Goal: Information Seeking & Learning: Learn about a topic

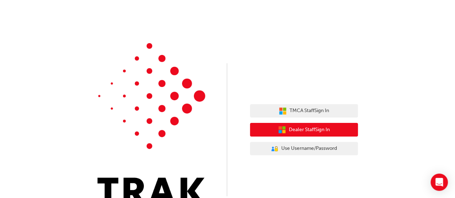
click at [332, 130] on button "Dealer Staff Sign In" at bounding box center [304, 130] width 108 height 14
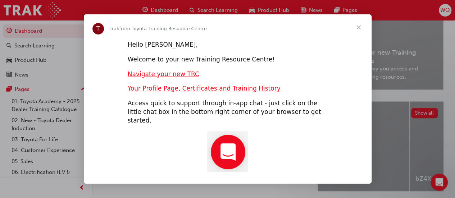
click at [358, 28] on span "Close" at bounding box center [359, 27] width 26 height 26
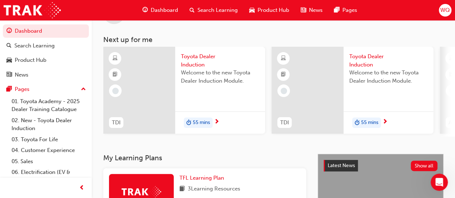
scroll to position [32, 0]
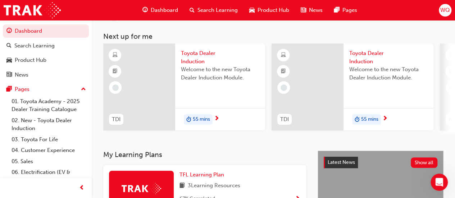
click at [192, 58] on span "Toyota Dealer Induction" at bounding box center [220, 57] width 78 height 16
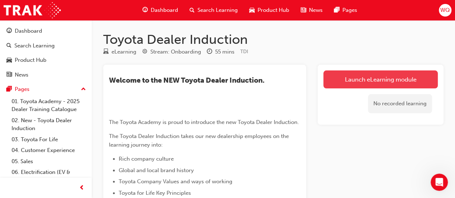
click at [343, 79] on link "Launch eLearning module" at bounding box center [380, 79] width 114 height 18
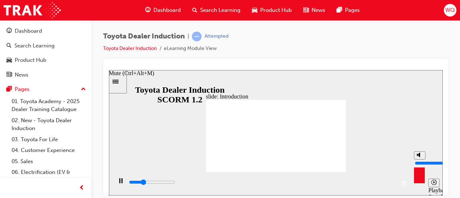
click at [419, 179] on div "misc controls" at bounding box center [419, 172] width 11 height 27
click at [420, 157] on icon "Mute (Ctrl+Alt+M)" at bounding box center [420, 154] width 6 height 5
type input "18300"
type input "0"
type input "21000"
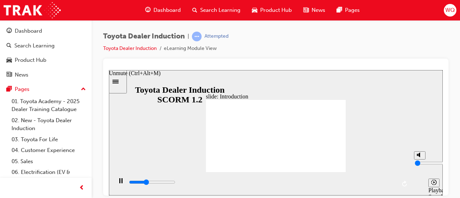
type input "10"
type input "21100"
type input "10"
click at [419, 160] on input "volume" at bounding box center [438, 163] width 46 height 6
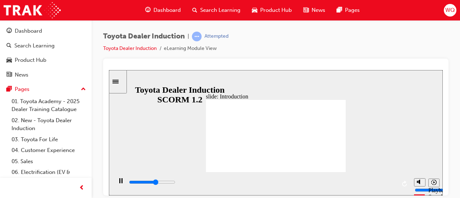
click at [365, 92] on div "slide: Introduction As of January 1st 2024, the term “Guest” is replaced with “…" at bounding box center [276, 132] width 334 height 125
click at [405, 181] on icon "Replay (Ctrl+Alt+R)" at bounding box center [404, 183] width 5 height 6
click at [265, 53] on div "Toyota Dealer Induction | Attempted Toyota Dealer Induction eLearning Module Vi…" at bounding box center [276, 45] width 346 height 27
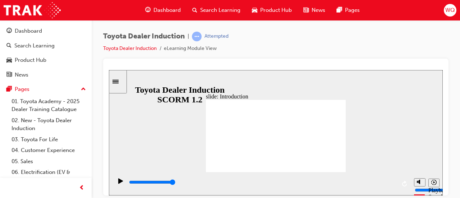
click at [377, 131] on div "slide: Welcome to Toyota Welcome to Toyota BACK BACK NEXT NEXT Welcome to Toyot…" at bounding box center [276, 132] width 334 height 125
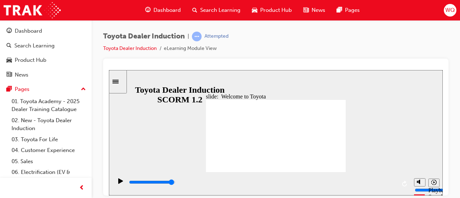
type input "7500"
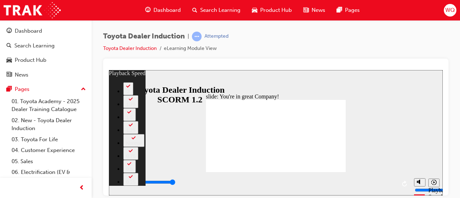
click at [265, 46] on div "Toyota Dealer Induction | Attempted Toyota Dealer Induction eLearning Module Vi…" at bounding box center [276, 45] width 346 height 27
type input "156"
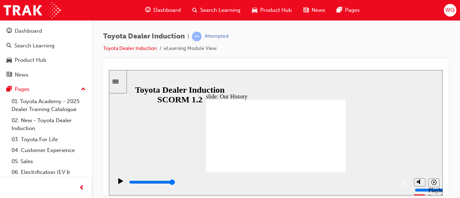
drag, startPoint x: 275, startPoint y: 156, endPoint x: 314, endPoint y: 155, distance: 38.1
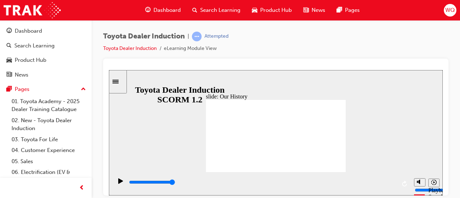
drag, startPoint x: 238, startPoint y: 155, endPoint x: 274, endPoint y: 154, distance: 36.3
drag, startPoint x: 274, startPoint y: 154, endPoint x: 298, endPoint y: 157, distance: 24.0
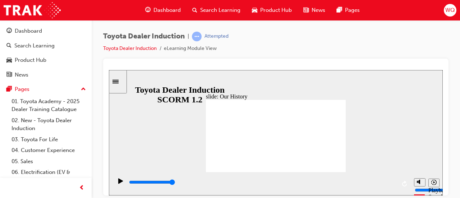
drag, startPoint x: 276, startPoint y: 156, endPoint x: 347, endPoint y: 157, distance: 71.2
drag, startPoint x: 314, startPoint y: 157, endPoint x: 331, endPoint y: 156, distance: 18.0
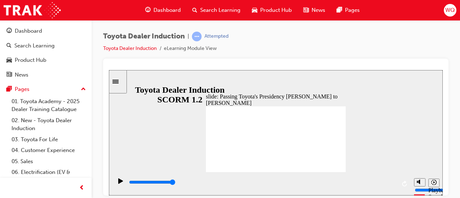
drag, startPoint x: 377, startPoint y: 150, endPoint x: 415, endPoint y: 132, distance: 42.1
click at [415, 132] on div "slide: Passing Toyota's Presidency Akio Toyoda to Koji Sato Rectangle 1 Passing…" at bounding box center [276, 132] width 334 height 125
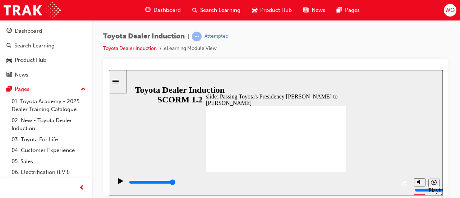
click at [398, 139] on div "slide: Passing Toyota's Presidency Akio Toyoda to Koji Sato Rectangle 1 Passing…" at bounding box center [276, 132] width 334 height 125
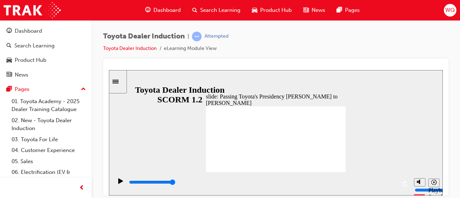
click at [403, 136] on div "slide: Passing Toyota's Presidency Akio Toyoda to Koji Sato Rectangle 1 Passing…" at bounding box center [276, 132] width 334 height 125
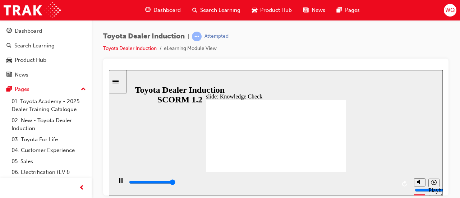
type input "5000"
radio input "true"
type input "5000"
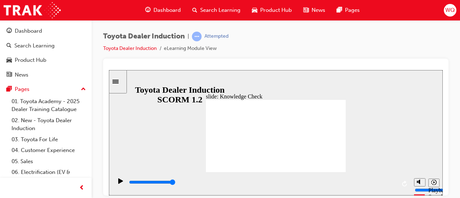
radio input "true"
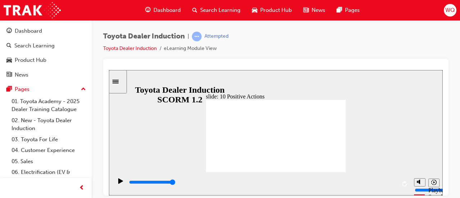
click at [395, 114] on div "slide: 10 Positive Actions Multiply 1 We believe in the natural ability of peop…" at bounding box center [276, 132] width 334 height 125
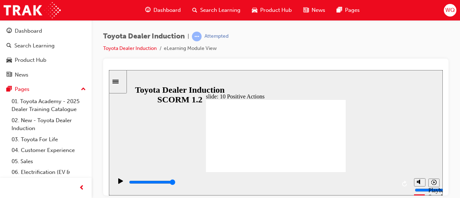
click at [343, 92] on div "slide: 10 Positive Actions Multiply 1 We owe our existence to our customers, me…" at bounding box center [276, 132] width 334 height 125
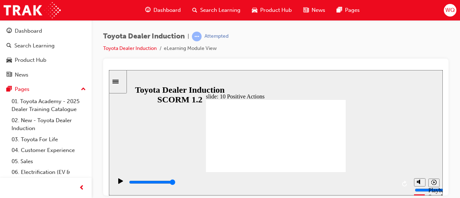
click at [342, 92] on div "slide: 10 Positive Actions Multiply 1 We owe our existence to our customers, me…" at bounding box center [276, 132] width 334 height 125
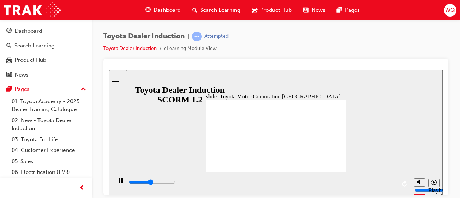
type input "15300"
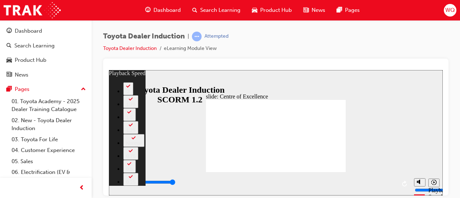
type input "248"
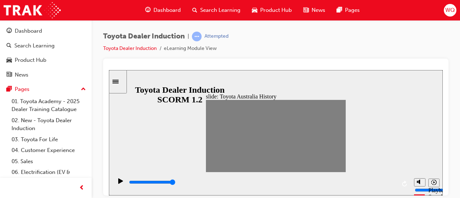
drag, startPoint x: 210, startPoint y: 135, endPoint x: 216, endPoint y: 137, distance: 7.0
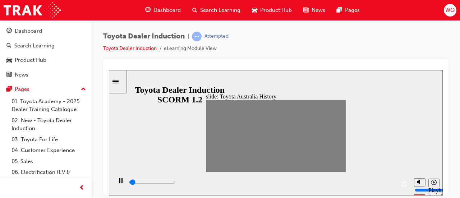
drag, startPoint x: 216, startPoint y: 137, endPoint x: 224, endPoint y: 135, distance: 8.0
drag, startPoint x: 229, startPoint y: 135, endPoint x: 223, endPoint y: 135, distance: 5.8
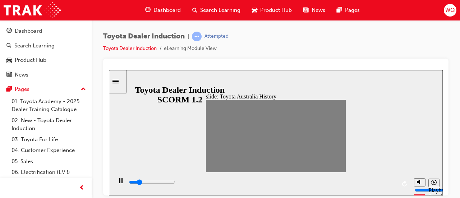
drag, startPoint x: 223, startPoint y: 135, endPoint x: 236, endPoint y: 137, distance: 12.7
drag, startPoint x: 236, startPoint y: 137, endPoint x: 270, endPoint y: 133, distance: 34.0
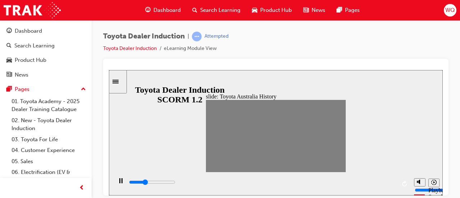
drag, startPoint x: 270, startPoint y: 133, endPoint x: 288, endPoint y: 133, distance: 18.0
drag, startPoint x: 268, startPoint y: 135, endPoint x: 295, endPoint y: 133, distance: 26.7
drag, startPoint x: 294, startPoint y: 134, endPoint x: 308, endPoint y: 134, distance: 13.7
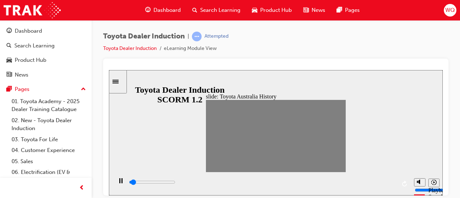
drag, startPoint x: 308, startPoint y: 134, endPoint x: 322, endPoint y: 133, distance: 14.8
drag, startPoint x: 321, startPoint y: 134, endPoint x: 344, endPoint y: 139, distance: 23.9
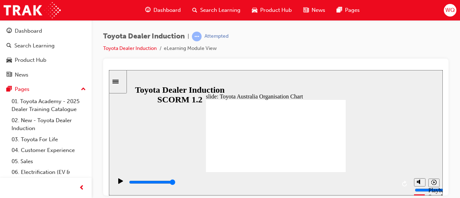
type input "5000"
radio input "true"
type input "5000"
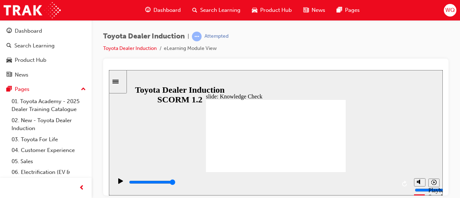
radio input "true"
type input "5000"
radio input "true"
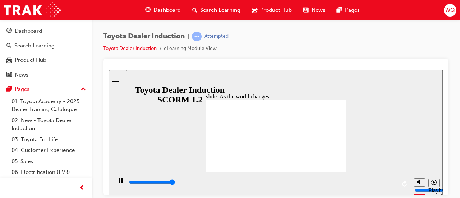
type input "9200"
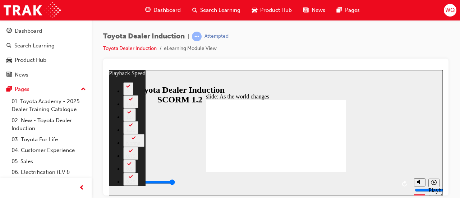
type input "128"
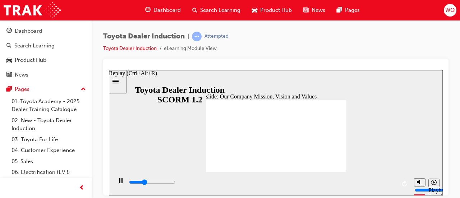
click at [405, 185] on icon "Replay (Ctrl+Alt+R)" at bounding box center [405, 183] width 6 height 6
click at [405, 183] on icon "Replay (Ctrl+Alt+R)" at bounding box center [405, 183] width 6 height 6
click at [312, 185] on div "playback controls" at bounding box center [262, 182] width 268 height 8
click at [370, 186] on div "playback controls" at bounding box center [262, 182] width 268 height 8
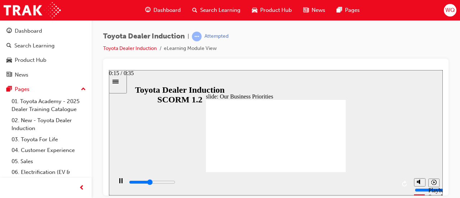
click at [247, 180] on div "playback controls" at bounding box center [262, 182] width 268 height 8
click at [315, 183] on div "playback controls" at bounding box center [262, 182] width 268 height 8
click at [175, 183] on input "slide progress" at bounding box center [152, 182] width 46 height 6
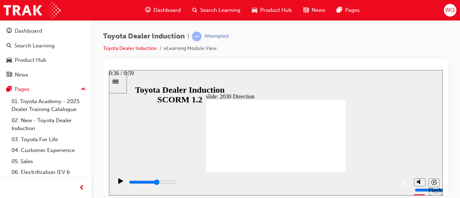
click at [291, 180] on div "playback controls" at bounding box center [262, 182] width 268 height 8
click at [378, 181] on div "playback controls" at bounding box center [262, 182] width 268 height 8
type input "5000"
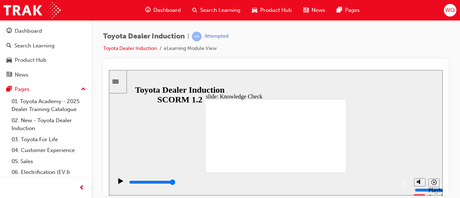
type input "b"
type input "be"
type input "bes"
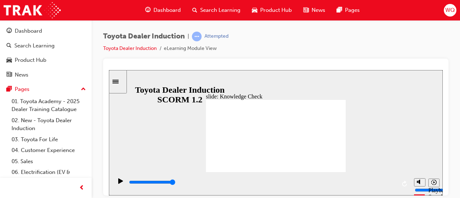
type input "bes"
type input "best"
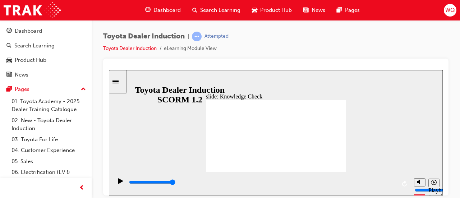
type input "best c"
type input "best ca"
type input "best car"
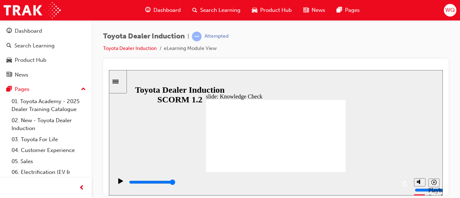
type input "best car"
type input "5000"
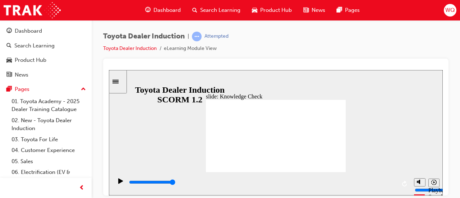
type input "400"
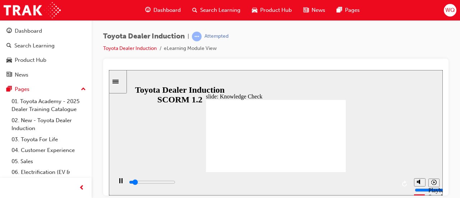
type input "best car"
type input "800"
type input "best car"
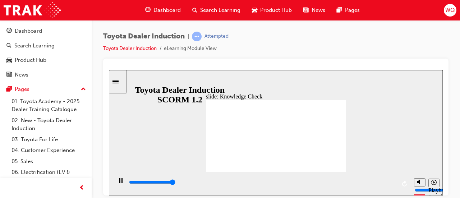
type input "5000"
type input "best ca"
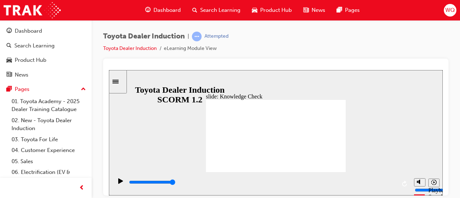
type input "best c"
type input "best"
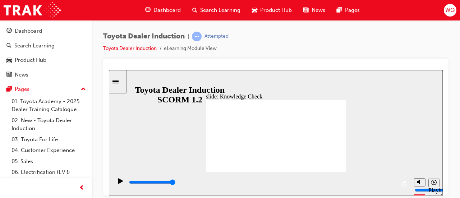
type input "best"
type input "bes"
type input "be"
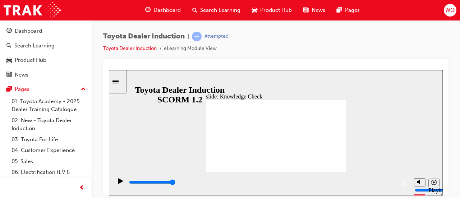
type input "b"
type input "h"
type input "ha"
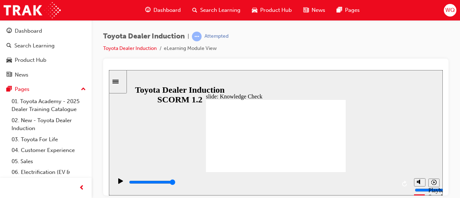
type input "ha"
type input "hap"
type input "happ"
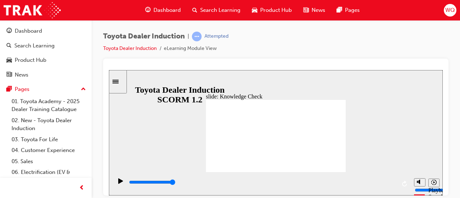
type input "happi"
type input "happin"
type input "happine"
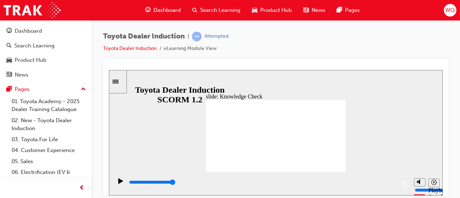
type input "happine"
type input "happines"
type input "happiness"
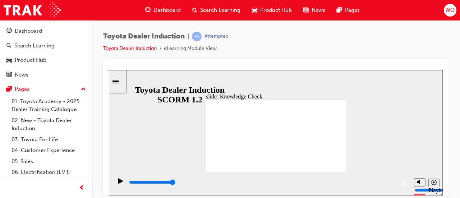
type input "happiness"
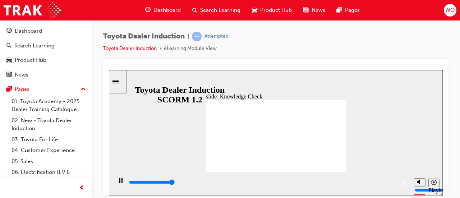
type input "5000"
type input "f"
type input "fe"
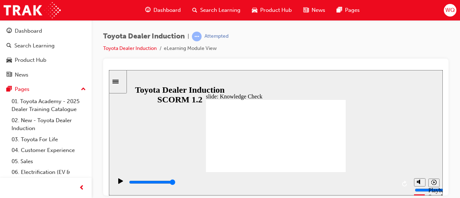
type input "fe"
type input "fee"
type input "feel"
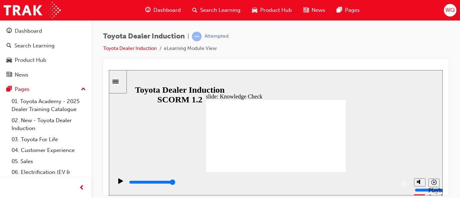
type input "feeli"
type input "feelin"
type input "feeling"
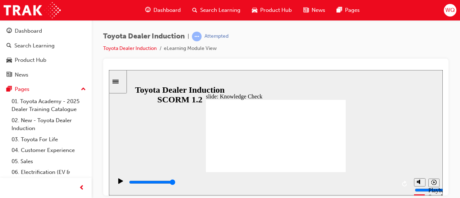
type input "feeling"
type input "feeling g"
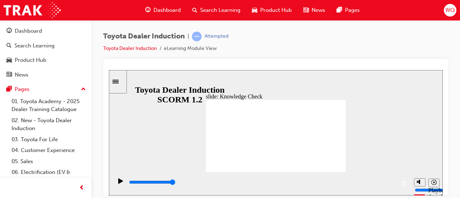
type input "feeling go"
type input "feeling goo"
type input "feeling good"
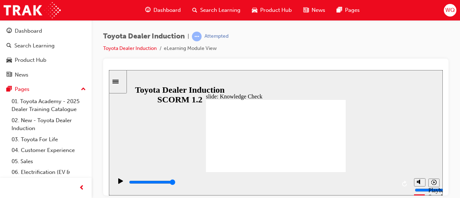
type input "feeling good"
type input "6500"
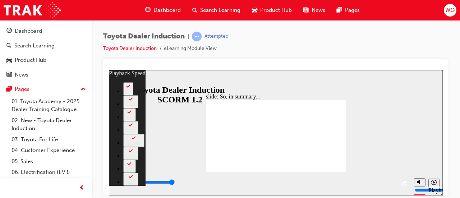
click at [283, 41] on div "Toyota Dealer Induction | Attempted Toyota Dealer Induction eLearning Module Vi…" at bounding box center [276, 45] width 346 height 27
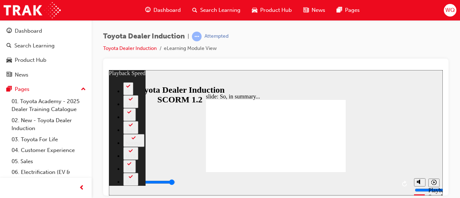
type input "128"
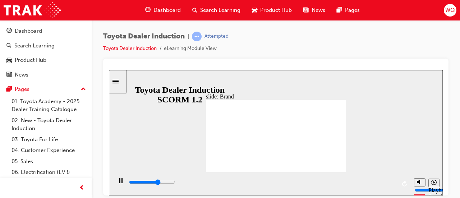
click at [176, 184] on div "playback controls" at bounding box center [262, 182] width 268 height 8
click at [249, 184] on div "playback controls" at bounding box center [262, 182] width 268 height 8
click at [321, 182] on div "playback controls" at bounding box center [262, 182] width 268 height 8
click at [384, 184] on div "playback controls" at bounding box center [262, 182] width 268 height 8
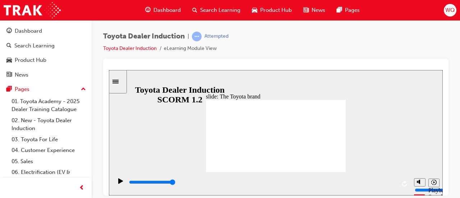
click at [175, 183] on input "slide progress" at bounding box center [152, 182] width 46 height 6
click at [332, 179] on div "playback controls" at bounding box center [262, 183] width 268 height 11
click at [386, 180] on div "playback controls" at bounding box center [262, 182] width 268 height 8
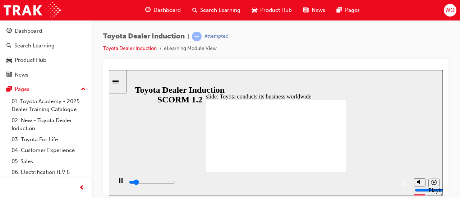
type input "2000"
click at [245, 180] on div "playback controls" at bounding box center [262, 182] width 268 height 8
click at [175, 183] on input "slide progress" at bounding box center [152, 182] width 46 height 6
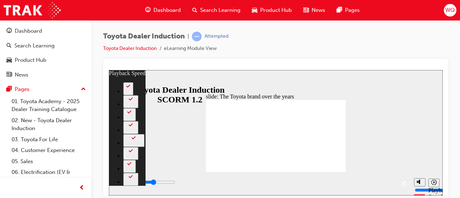
type input "4500"
type input "0"
type input "4700"
type input "0"
type input "5000"
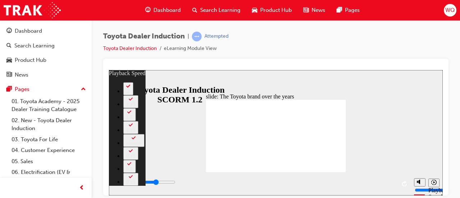
type input "1"
type input "5300"
type input "1"
type input "5500"
type input "1"
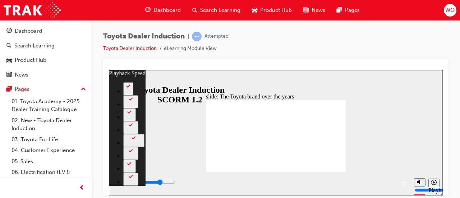
type input "5800"
type input "1"
type input "6000"
type input "2"
type input "6300"
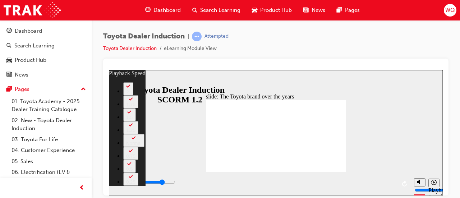
type input "2"
type input "6600"
type input "2"
type input "6800"
type input "2"
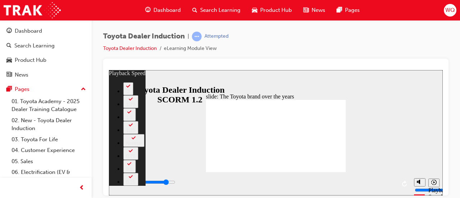
type input "7100"
type input "3"
type input "7400"
type input "3"
type input "7600"
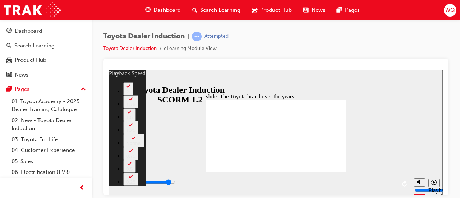
type input "3"
type input "7900"
type input "3"
type input "8200"
type input "4"
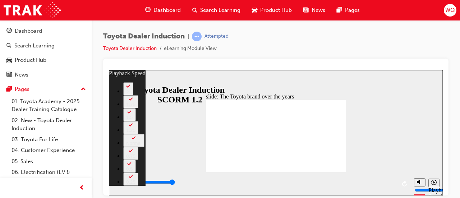
type input "8400"
type input "4"
type input "8400"
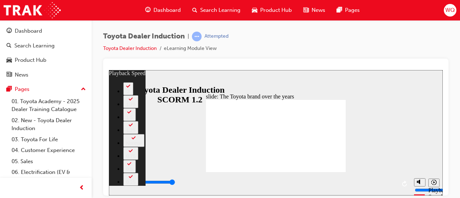
type input "165"
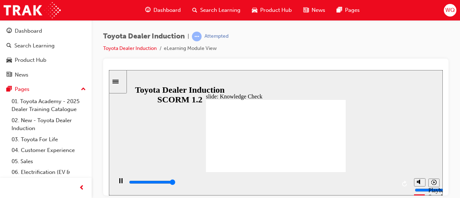
type input "5000"
radio input "true"
click at [251, 182] on div "playback controls" at bounding box center [262, 182] width 268 height 8
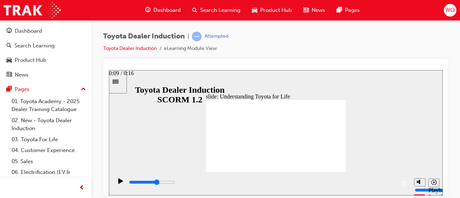
click at [292, 186] on div "playback controls" at bounding box center [262, 182] width 268 height 8
click at [344, 180] on div "playback controls" at bounding box center [262, 183] width 268 height 11
click at [175, 183] on input "slide progress" at bounding box center [152, 182] width 46 height 6
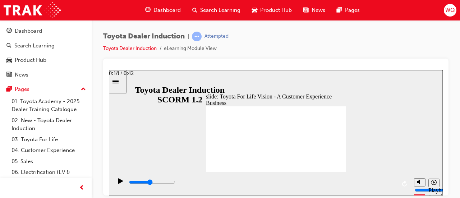
click at [175, 183] on input "slide progress" at bounding box center [152, 182] width 46 height 6
click at [313, 182] on div "playback controls" at bounding box center [262, 182] width 268 height 8
click at [175, 184] on input "slide progress" at bounding box center [152, 182] width 46 height 6
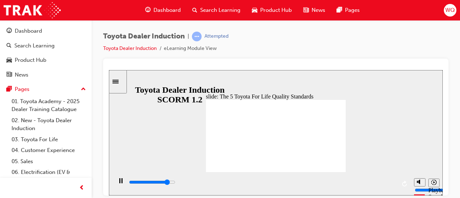
click at [272, 184] on div "playback controls" at bounding box center [262, 182] width 268 height 8
click at [365, 186] on div "playback controls" at bounding box center [262, 182] width 268 height 8
click at [390, 185] on div "playback controls" at bounding box center [262, 182] width 268 height 8
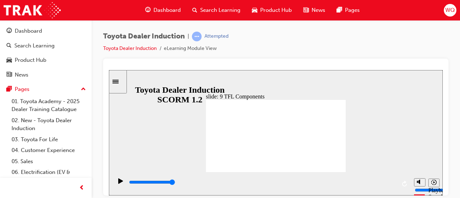
click at [175, 183] on input "slide progress" at bounding box center [152, 182] width 46 height 6
click at [299, 185] on div "playback controls" at bounding box center [262, 182] width 268 height 8
click at [371, 182] on div "playback controls" at bounding box center [262, 182] width 268 height 8
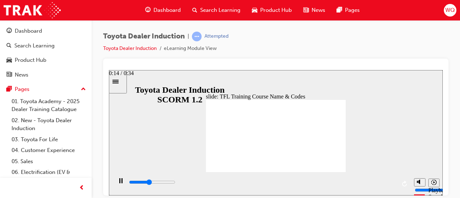
click at [242, 182] on div "playback controls" at bounding box center [262, 182] width 268 height 8
click at [311, 181] on div "playback controls" at bounding box center [262, 182] width 268 height 8
click at [379, 182] on div "playback controls" at bounding box center [262, 182] width 268 height 8
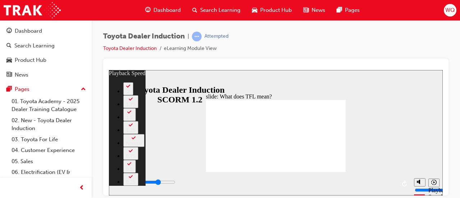
type input "7000"
type input "0"
type input "7300"
type input "1"
type input "7600"
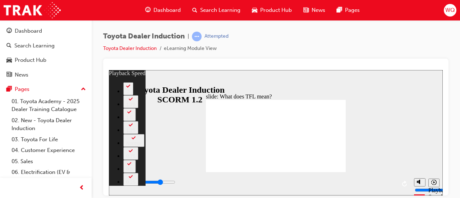
type input "1"
type input "7800"
type input "1"
type input "8100"
type input "1"
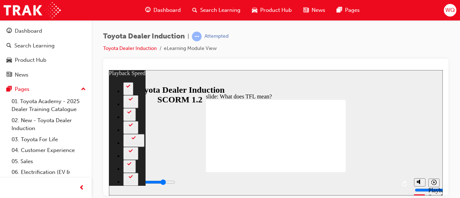
type input "8400"
type input "2"
type input "8700"
type input "2"
type input "8900"
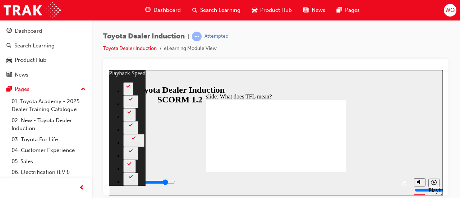
type input "2"
type input "9200"
type input "2"
type input "9400"
type input "43"
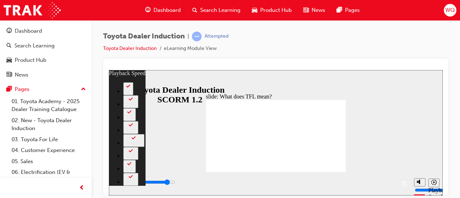
type input "9400"
type input "43"
type input "9500"
type input "43"
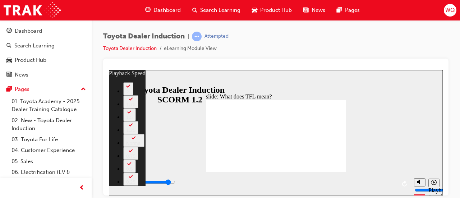
type input "9800"
type input "43"
type input "10000"
type input "44"
type input "10200"
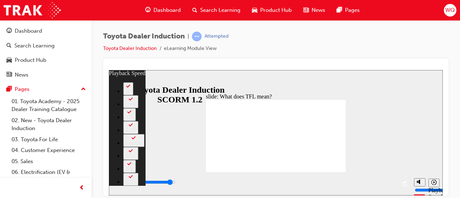
type input "91"
type input "10200"
type input "91"
type input "10300"
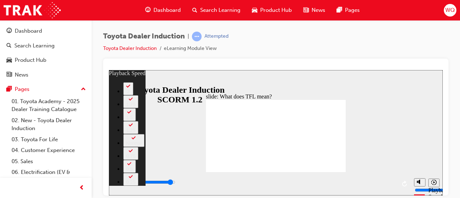
type input "91"
type input "10500"
type input "91"
type input "10800"
type input "91"
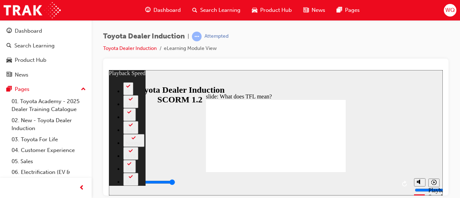
type input "10800"
type input "139"
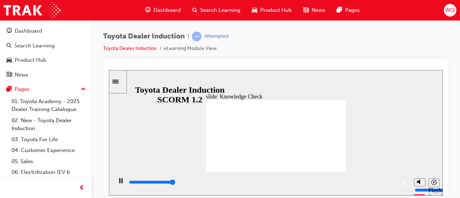
type input "5000"
radio input "true"
click at [273, 184] on div "playback controls" at bounding box center [262, 182] width 268 height 8
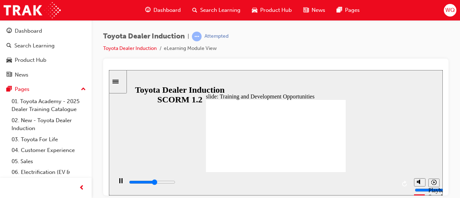
click at [352, 178] on div "playback controls" at bounding box center [262, 183] width 298 height 23
click at [358, 182] on div "playback controls" at bounding box center [262, 182] width 268 height 8
click at [175, 183] on input "slide progress" at bounding box center [152, 182] width 46 height 6
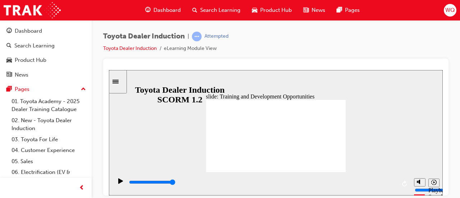
click at [294, 180] on div "playback controls" at bounding box center [262, 182] width 268 height 8
click at [175, 183] on input "slide progress" at bounding box center [152, 182] width 46 height 6
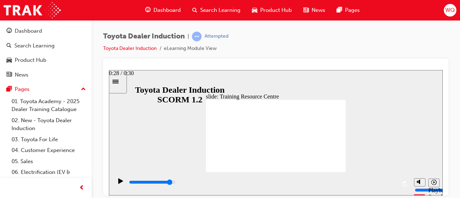
click at [377, 185] on div "playback controls" at bounding box center [262, 182] width 268 height 8
type input "5000"
radio input "true"
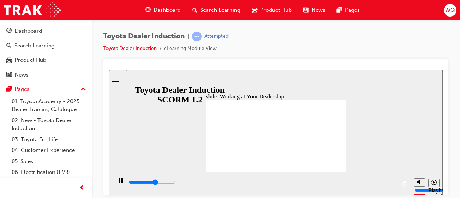
click at [284, 179] on div "playback controls" at bounding box center [262, 183] width 268 height 11
click at [330, 182] on div "playback controls" at bounding box center [262, 182] width 268 height 8
click at [175, 183] on input "slide progress" at bounding box center [152, 182] width 46 height 6
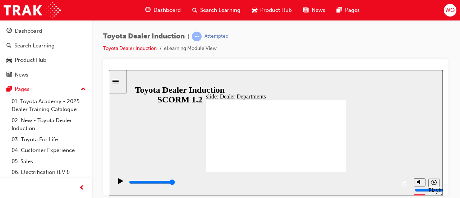
click at [175, 183] on input "slide progress" at bounding box center [152, 182] width 46 height 6
click at [368, 183] on div "playback controls" at bounding box center [262, 182] width 268 height 8
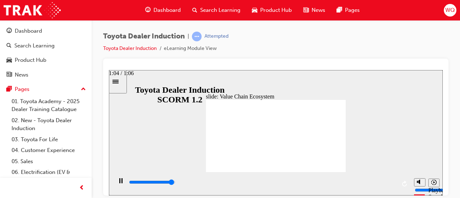
click at [175, 184] on input "slide progress" at bounding box center [152, 182] width 46 height 6
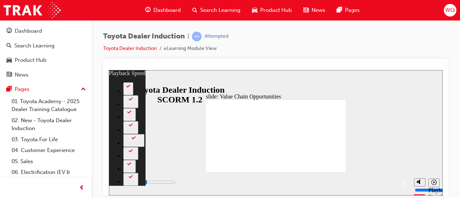
type input "3500"
type input "0"
type input "3700"
type input "0"
type input "4000"
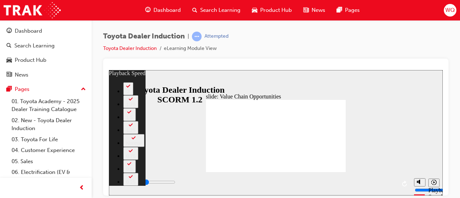
type input "1"
type input "4200"
type input "1"
type input "4500"
type input "1"
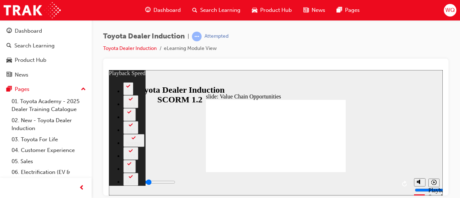
type input "4700"
type input "26"
type input "4700"
type input "26"
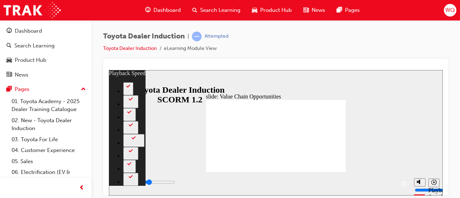
type input "4800"
type input "26"
type input "5100"
type input "26"
type input "5400"
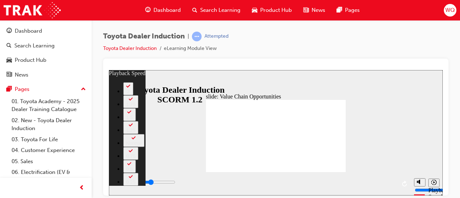
type input "27"
type input "5600"
type input "27"
type input "5900"
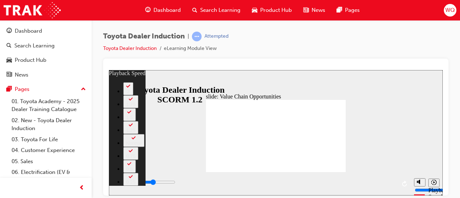
type input "27"
type input "6300"
type input "28"
type input "6500"
type input "28"
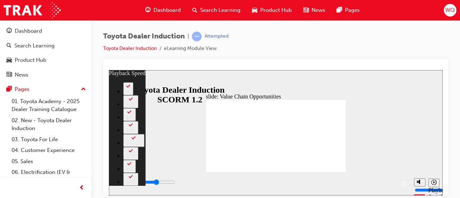
type input "6800"
type input "60"
type input "6800"
type input "60"
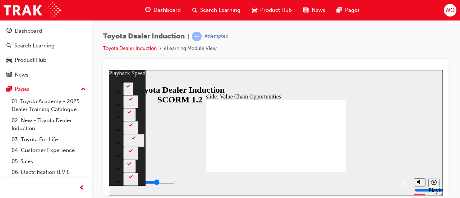
type input "6900"
type input "60"
type input "7200"
type input "60"
type input "7500"
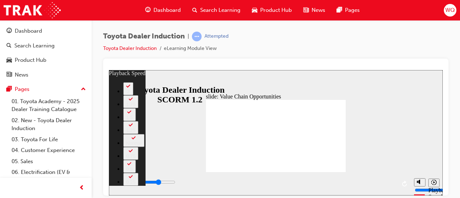
type input "60"
type input "7700"
type input "60"
type input "8000"
type input "61"
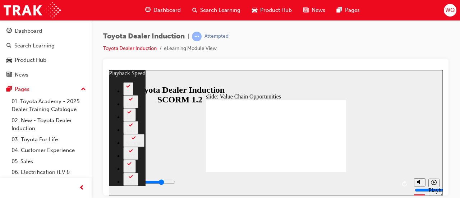
type input "8300"
type input "61"
type input "8300"
type input "61"
type input "8500"
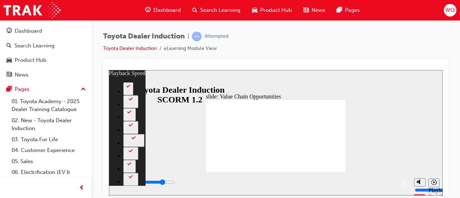
type input "61"
type input "8800"
type input "62"
type input "9000"
type input "62"
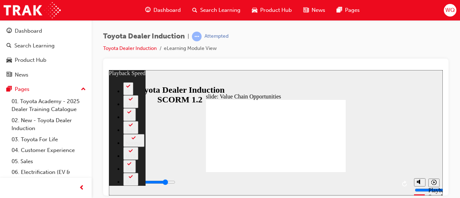
type input "9300"
type input "62"
type input "9600"
type input "62"
type input "9800"
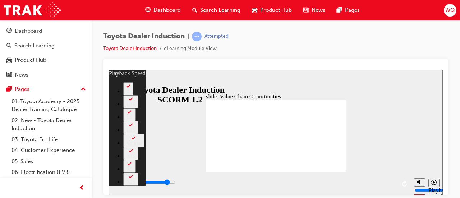
type input "63"
type input "10100"
type input "63"
type input "10400"
type input "63"
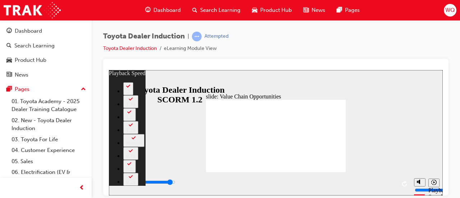
type input "10600"
type input "63"
type input "10900"
type input "64"
type input "11200"
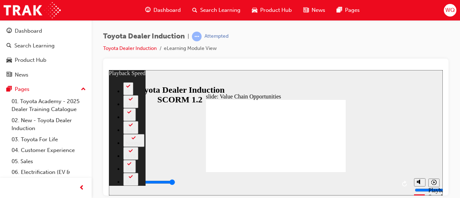
type input "64"
type input "11300"
type input "64"
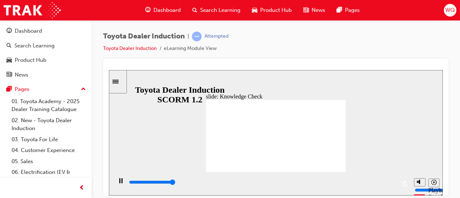
type input "5000"
radio input "true"
type input "5000"
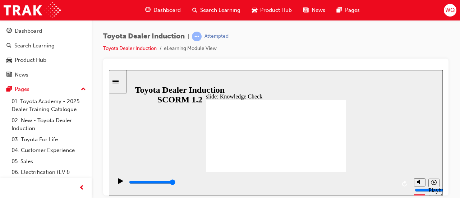
radio input "true"
click at [399, 119] on div "slide: Systems and Access Multiply 1 Rectangle 3 Group 1 Rectangle 1 Toyota Sou…" at bounding box center [276, 132] width 334 height 125
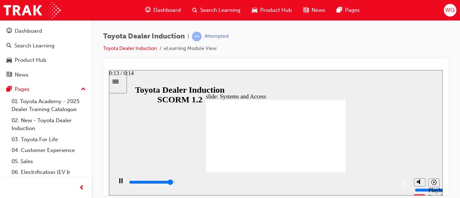
click at [380, 183] on div "playback controls" at bounding box center [262, 182] width 268 height 8
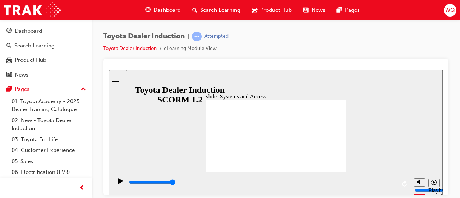
click at [387, 185] on div "playback controls" at bounding box center [262, 182] width 268 height 8
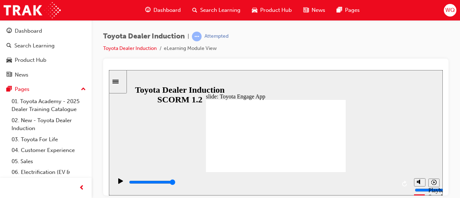
click at [392, 184] on div "playback controls" at bounding box center [262, 182] width 268 height 8
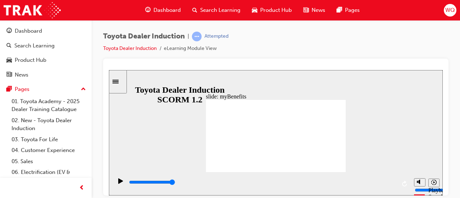
click at [385, 184] on div "playback controls" at bounding box center [262, 182] width 268 height 8
type input "5000"
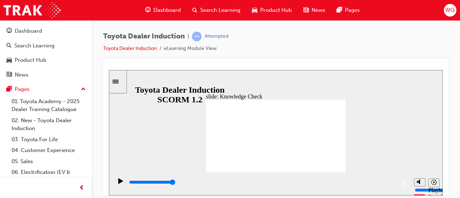
type input "c"
type input "ce"
type input "cen"
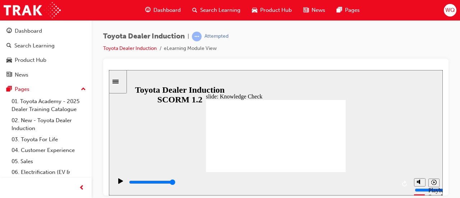
type input "cen"
type input "ceny"
type input "cenyr"
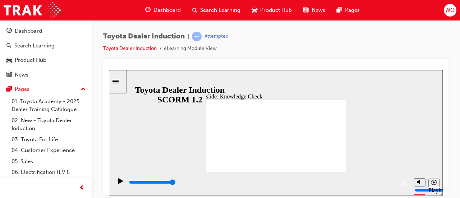
type input "cenyra"
type input "cenyral"
type input "cenyralm"
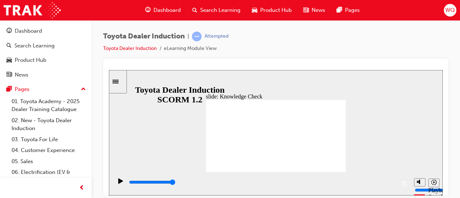
type input "cenyralm"
type input "cenyralm h"
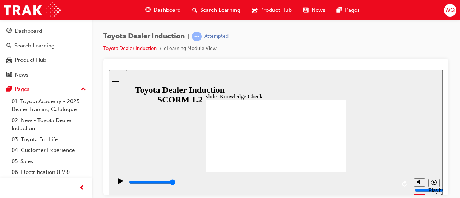
type input "cenyralm hu"
type input "cenyralm hub"
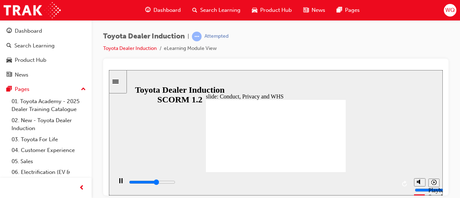
drag, startPoint x: 275, startPoint y: 147, endPoint x: 331, endPoint y: 162, distance: 58.2
click at [342, 181] on div "playback controls" at bounding box center [262, 182] width 268 height 8
click at [383, 186] on div "playback controls" at bounding box center [262, 182] width 268 height 8
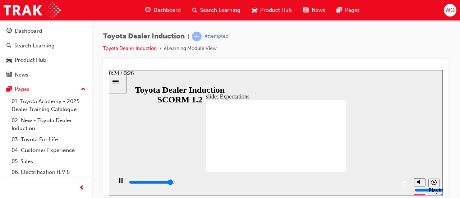
click at [382, 181] on div "playback controls" at bounding box center [262, 182] width 268 height 8
click at [362, 145] on div "slide: Expectations Group 1 Rectangle 10 Obey the law law icon 1 Obey the law C…" at bounding box center [276, 132] width 334 height 125
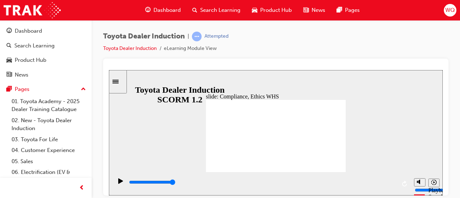
type input "8400"
checkbox input "true"
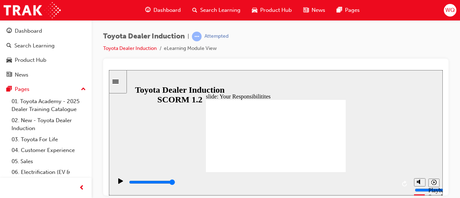
checkbox input "true"
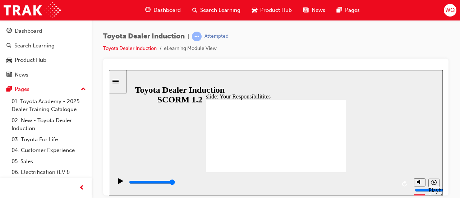
click at [175, 183] on input "slide progress" at bounding box center [152, 182] width 46 height 6
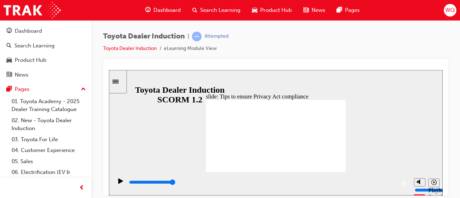
click at [175, 184] on input "slide progress" at bounding box center [152, 182] width 46 height 6
click at [175, 183] on input "slide progress" at bounding box center [152, 182] width 46 height 6
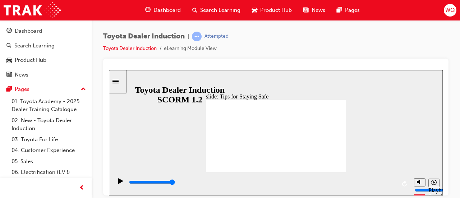
click at [377, 182] on div "playback controls" at bounding box center [262, 182] width 268 height 8
click at [118, 183] on icon "Play (Ctrl+Alt+P)" at bounding box center [120, 180] width 5 height 5
type input "11700"
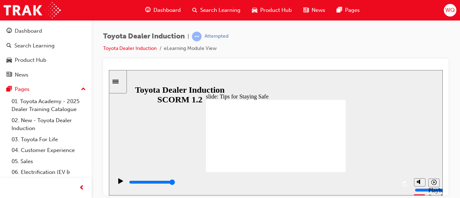
type input "5000"
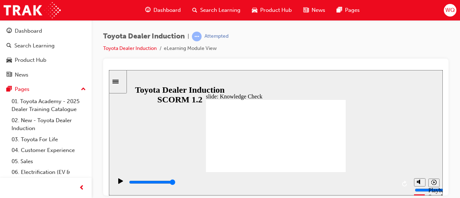
checkbox input "true"
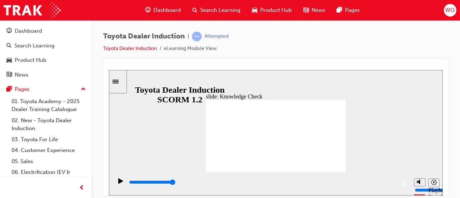
checkbox input "true"
type input "5000"
radio input "true"
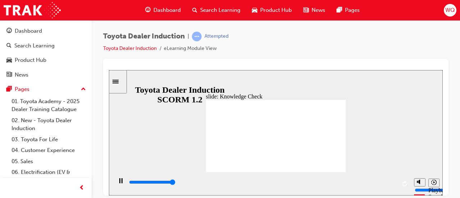
type input "5000"
checkbox input "true"
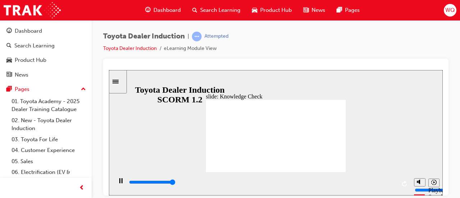
type input "5000"
checkbox input "true"
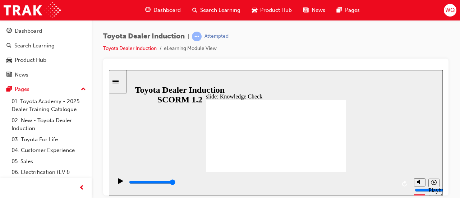
click at [381, 183] on div "playback controls" at bounding box center [262, 182] width 268 height 8
type input "9900"
click at [384, 126] on div "slide: Toyota Academy RESTART RESTART RESTART RESTART Back to top Playback Spee…" at bounding box center [276, 132] width 334 height 125
